Goal: Transaction & Acquisition: Purchase product/service

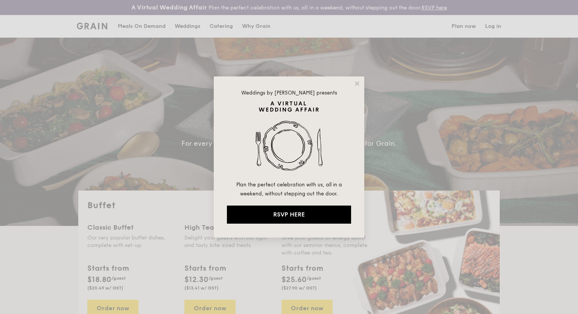
select select
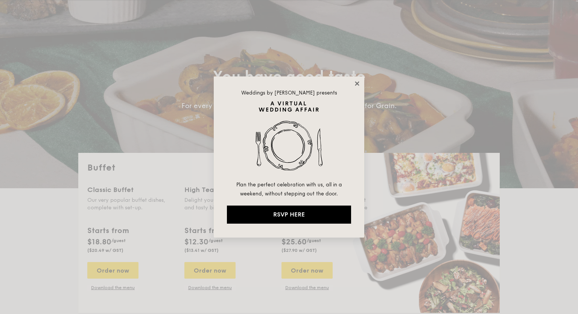
click at [353, 82] on icon at bounding box center [356, 83] width 7 height 7
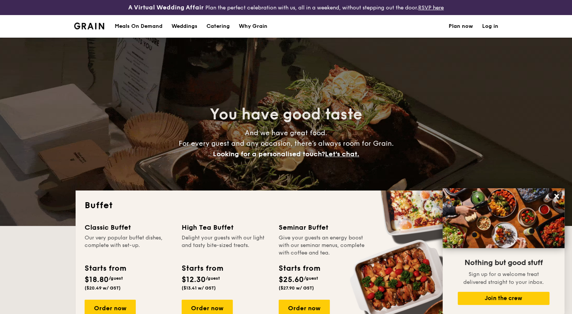
click at [146, 27] on div "Meals On Demand" at bounding box center [139, 26] width 48 height 23
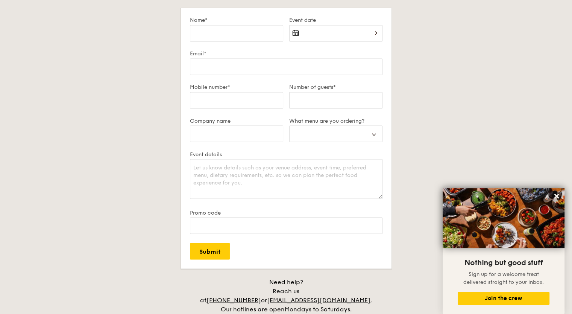
scroll to position [1504, 0]
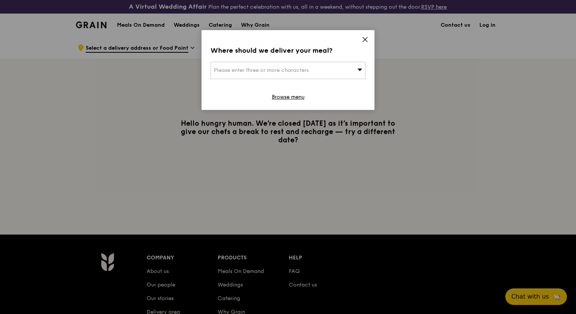
click at [354, 71] on div "Please enter three or more characters" at bounding box center [288, 70] width 155 height 17
click at [354, 71] on input "search" at bounding box center [288, 70] width 154 height 17
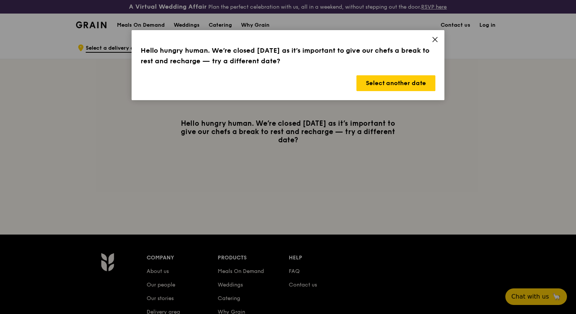
click at [431, 41] on div "Hello hungry human. We’re closed [DATE] as it’s important to give our chefs a b…" at bounding box center [288, 65] width 313 height 70
click at [432, 33] on div "Hello hungry human. We’re closed [DATE] as it’s important to give our chefs a b…" at bounding box center [288, 65] width 313 height 70
click at [412, 82] on button "Select another date" at bounding box center [395, 83] width 79 height 16
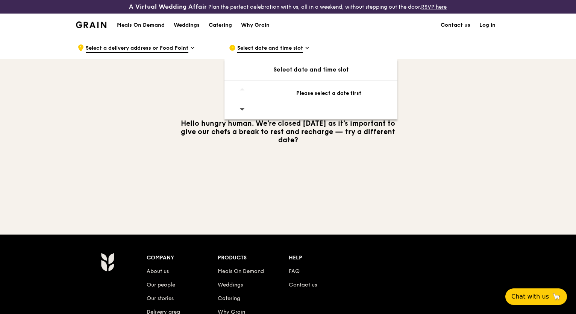
click at [334, 91] on div "Please select a date first" at bounding box center [328, 93] width 119 height 8
click at [249, 107] on div at bounding box center [242, 109] width 36 height 19
click at [183, 53] on div ".cls-1 { fill: none; stroke: #fff; stroke-linecap: round; stroke-linejoin: roun…" at bounding box center [146, 47] width 139 height 23
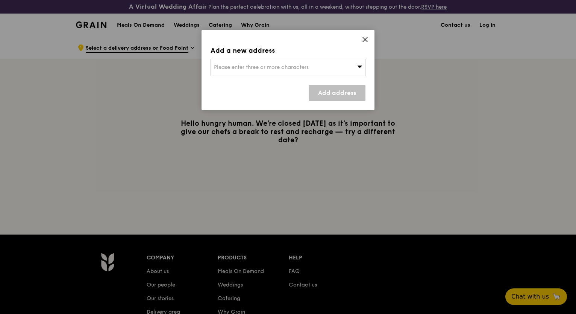
click at [368, 36] on icon at bounding box center [365, 39] width 7 height 7
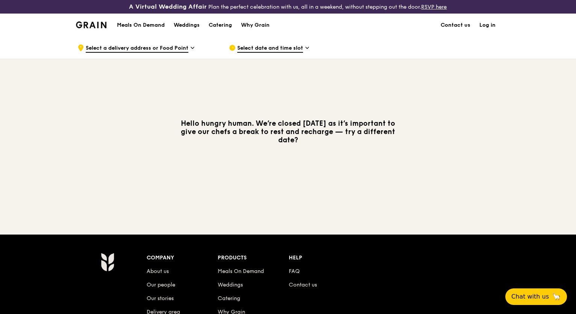
click at [136, 24] on h1 "Meals On Demand" at bounding box center [141, 25] width 48 height 8
